Goal: Task Accomplishment & Management: Use online tool/utility

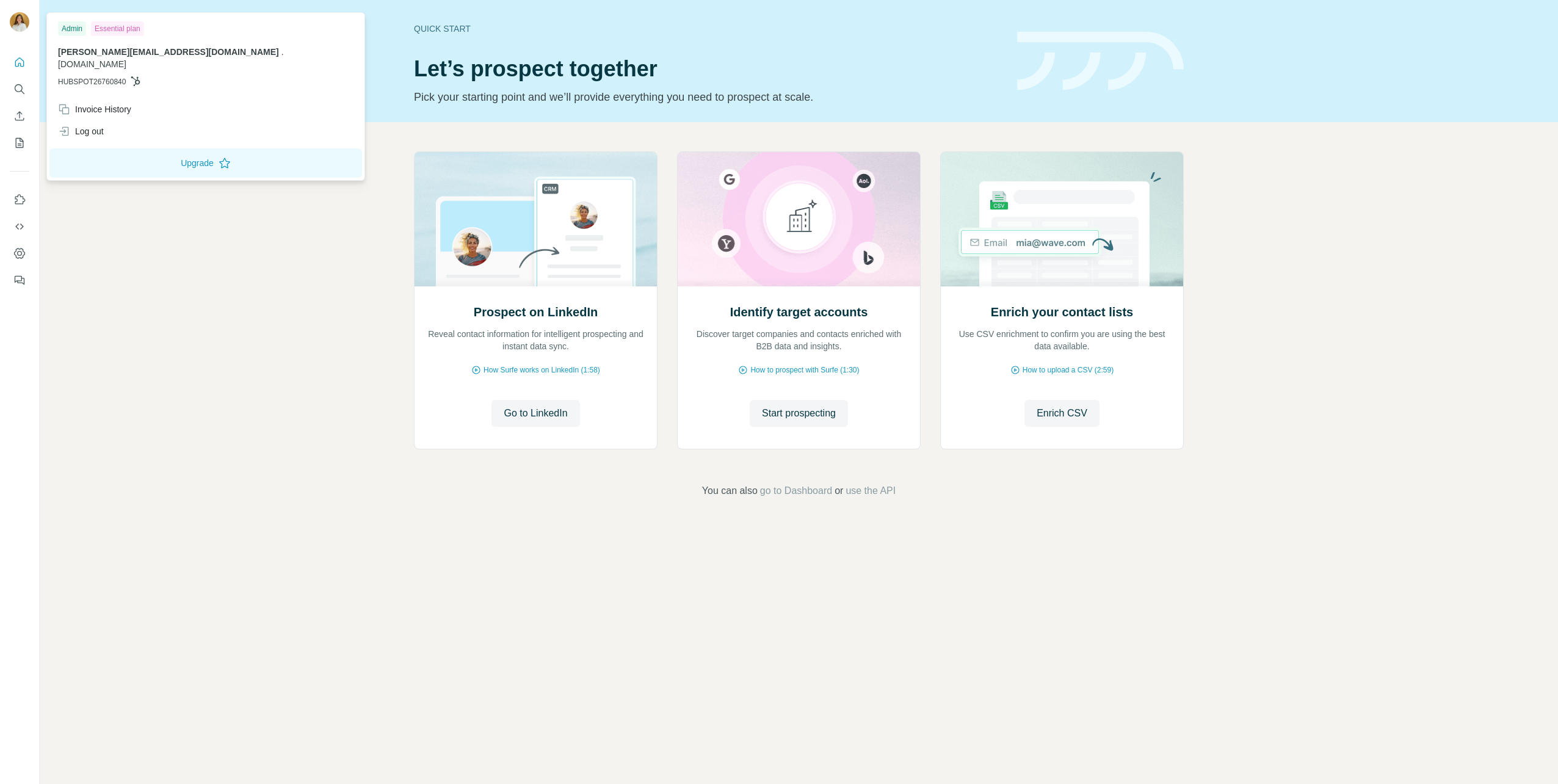
drag, startPoint x: 234, startPoint y: 284, endPoint x: 329, endPoint y: 29, distance: 272.1
click at [234, 279] on div "Prospect on LinkedIn Reveal contact information for intelligent prospecting and…" at bounding box center [799, 324] width 1519 height 405
click at [100, 125] on div "Log out" at bounding box center [80, 131] width 46 height 13
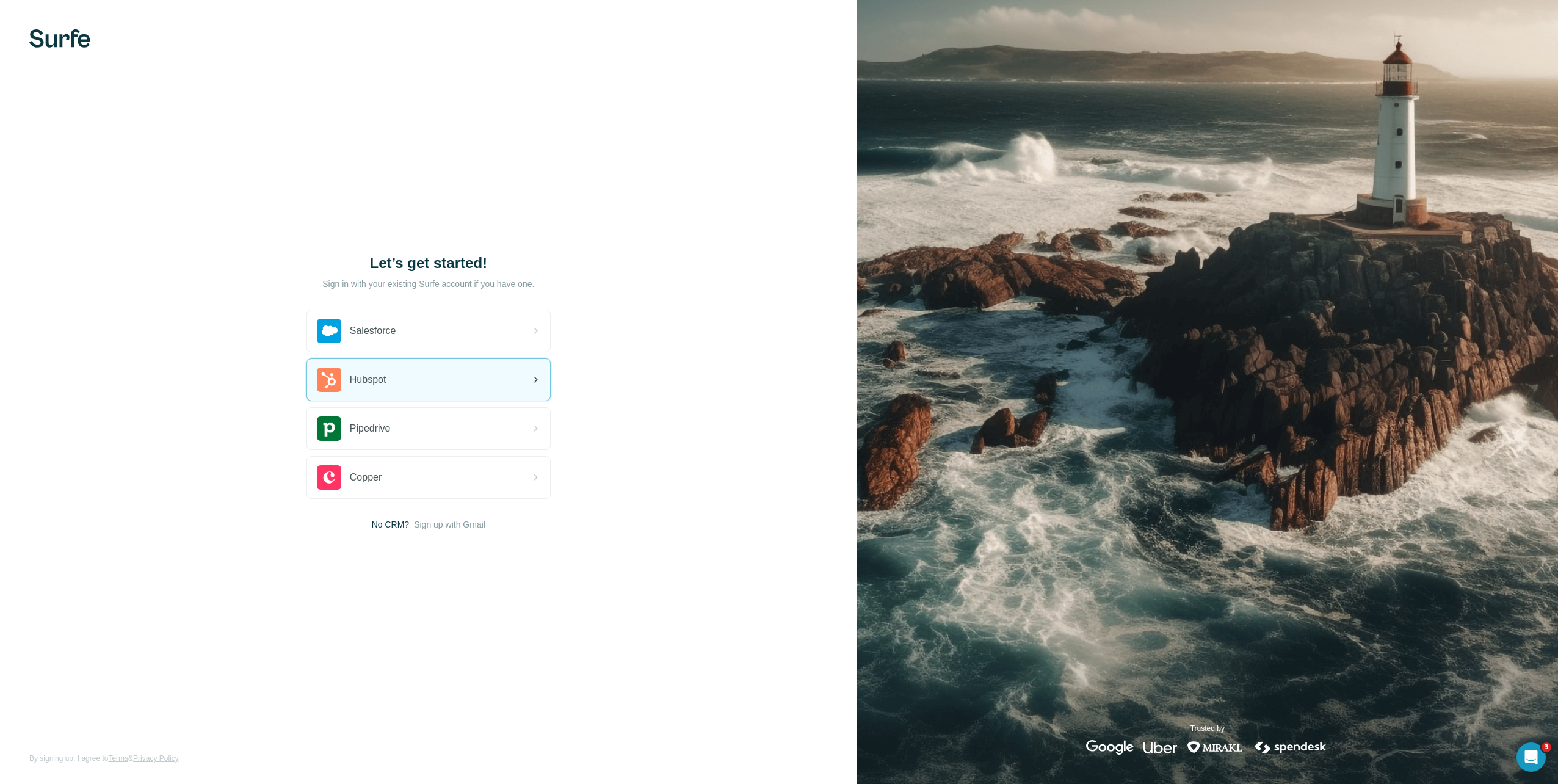
click at [393, 374] on div "Hubspot" at bounding box center [428, 379] width 243 height 42
